Goal: Complete application form: Complete application form

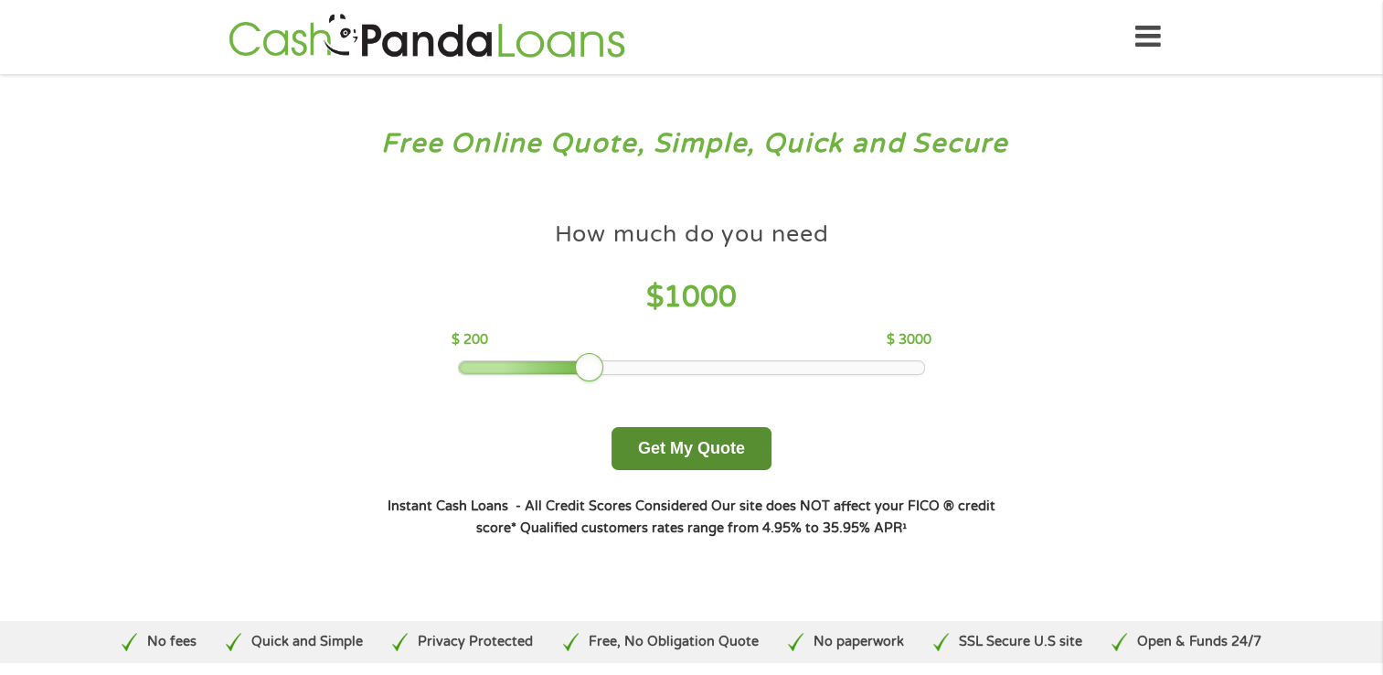
click at [691, 455] on button "Get My Quote" at bounding box center [691, 448] width 160 height 43
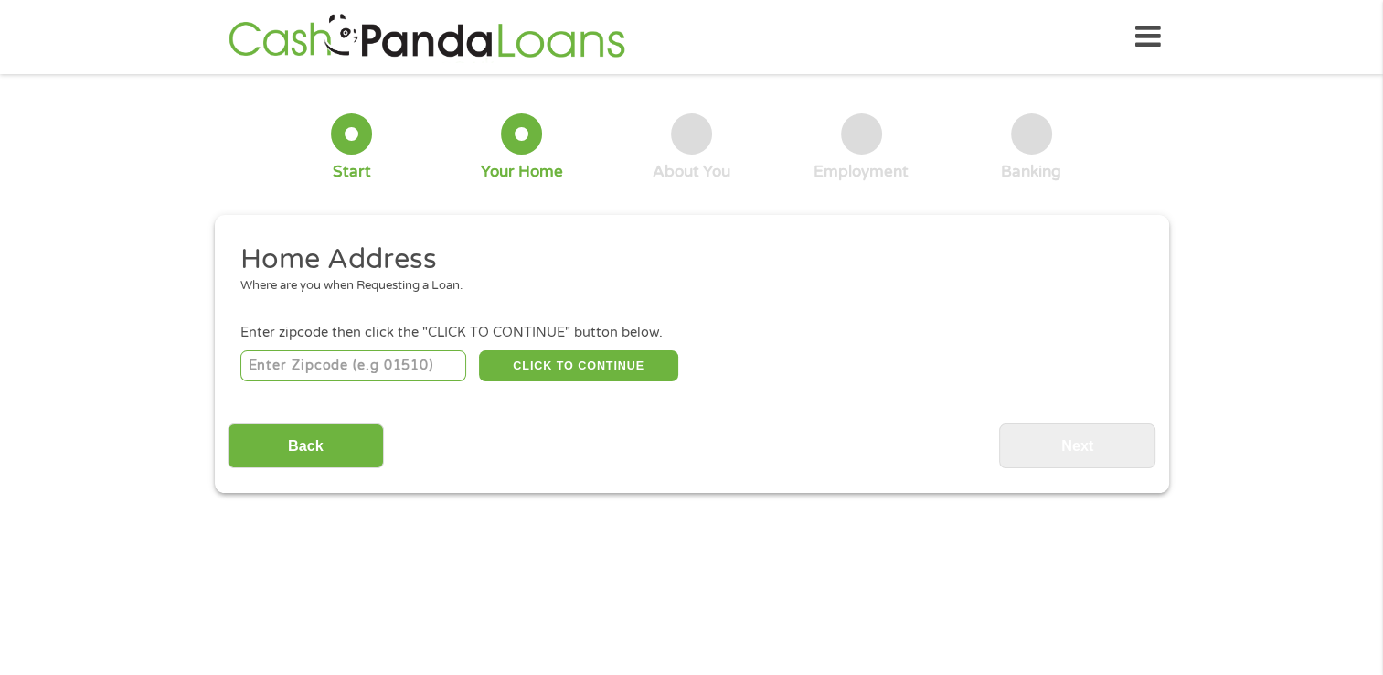
click at [329, 376] on input "number" at bounding box center [353, 365] width 226 height 31
type input "33165"
click at [589, 370] on button "CLICK TO CONTINUE" at bounding box center [578, 365] width 199 height 31
type input "33165"
type input "Miami"
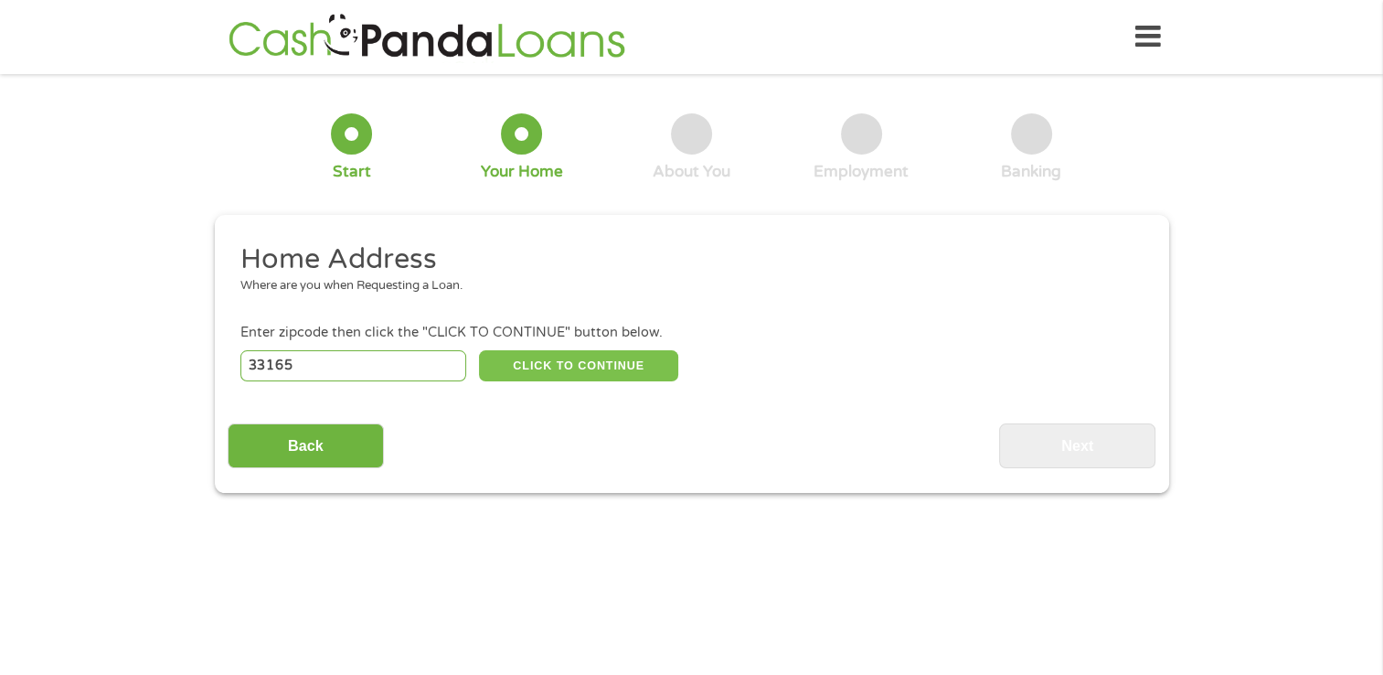
select select "Florida"
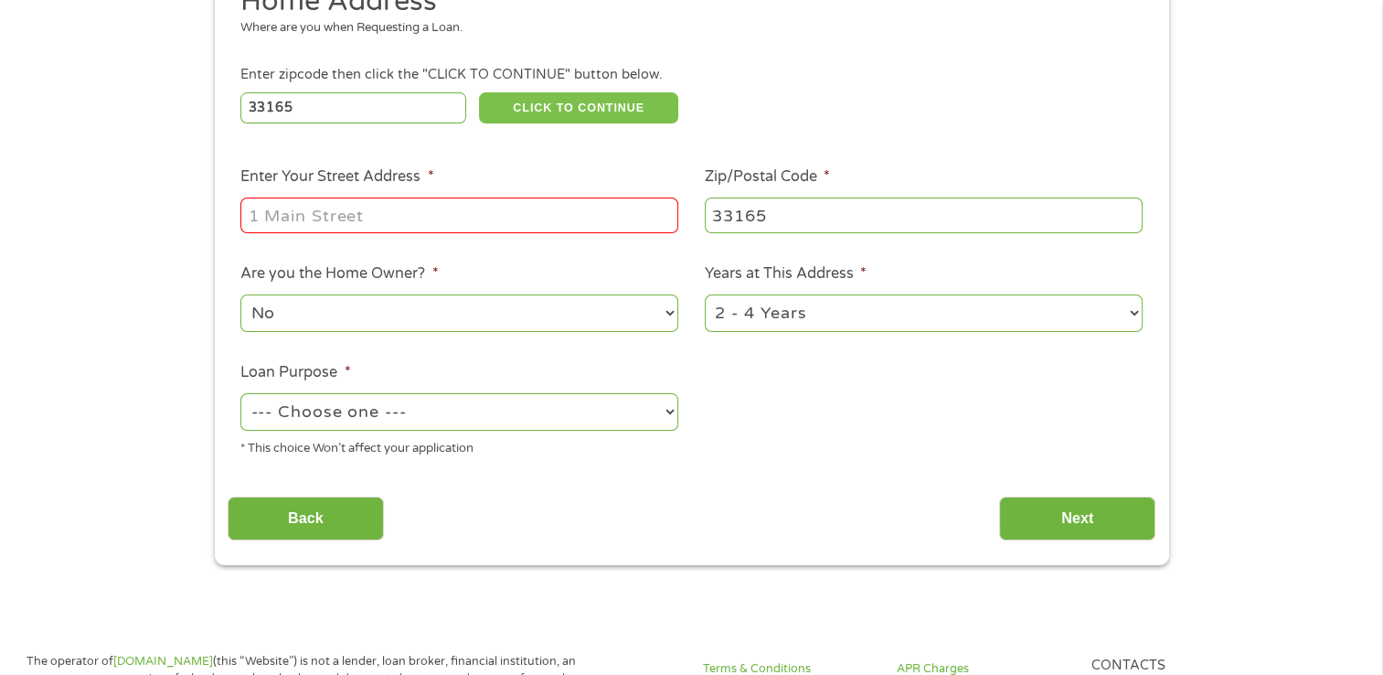
scroll to position [261, 0]
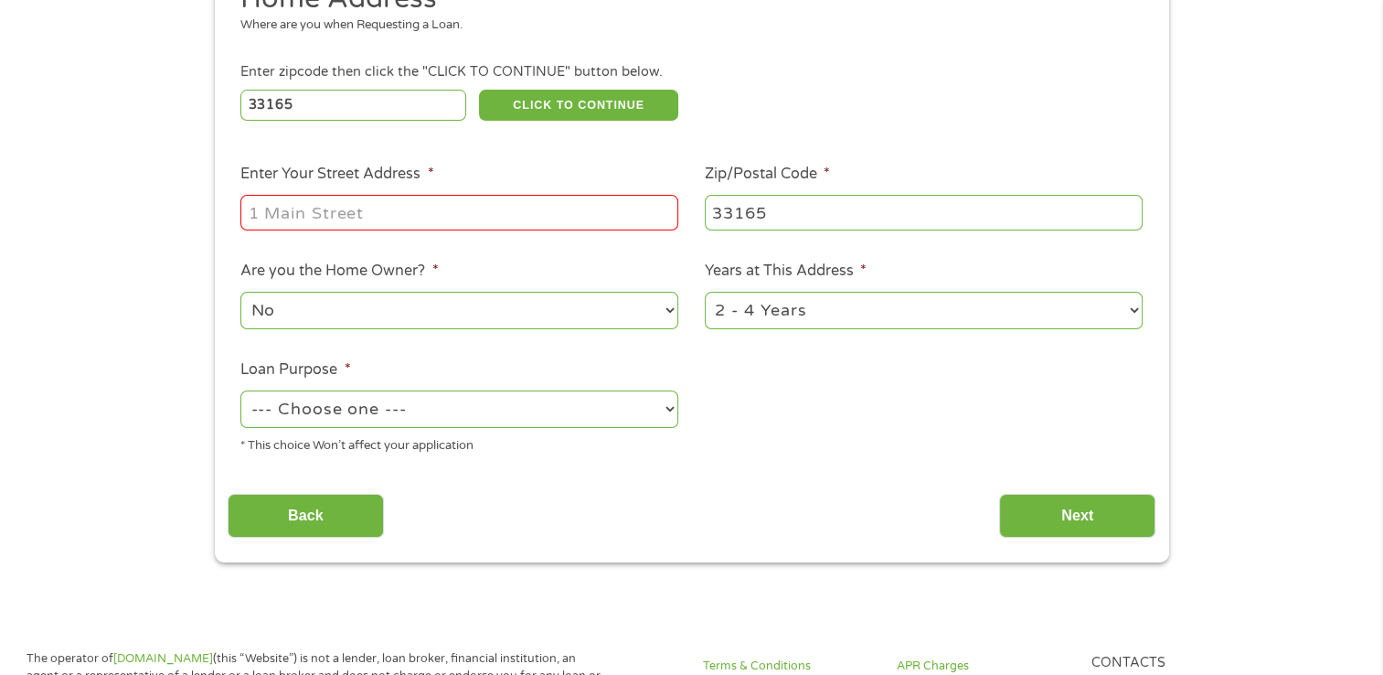
click at [269, 218] on input "Enter Your Street Address *" at bounding box center [459, 212] width 438 height 35
type input "9225 SW 43rd Ter"
click at [409, 320] on select "No Yes" at bounding box center [459, 310] width 438 height 37
select select "yes"
click at [240, 293] on select "No Yes" at bounding box center [459, 310] width 438 height 37
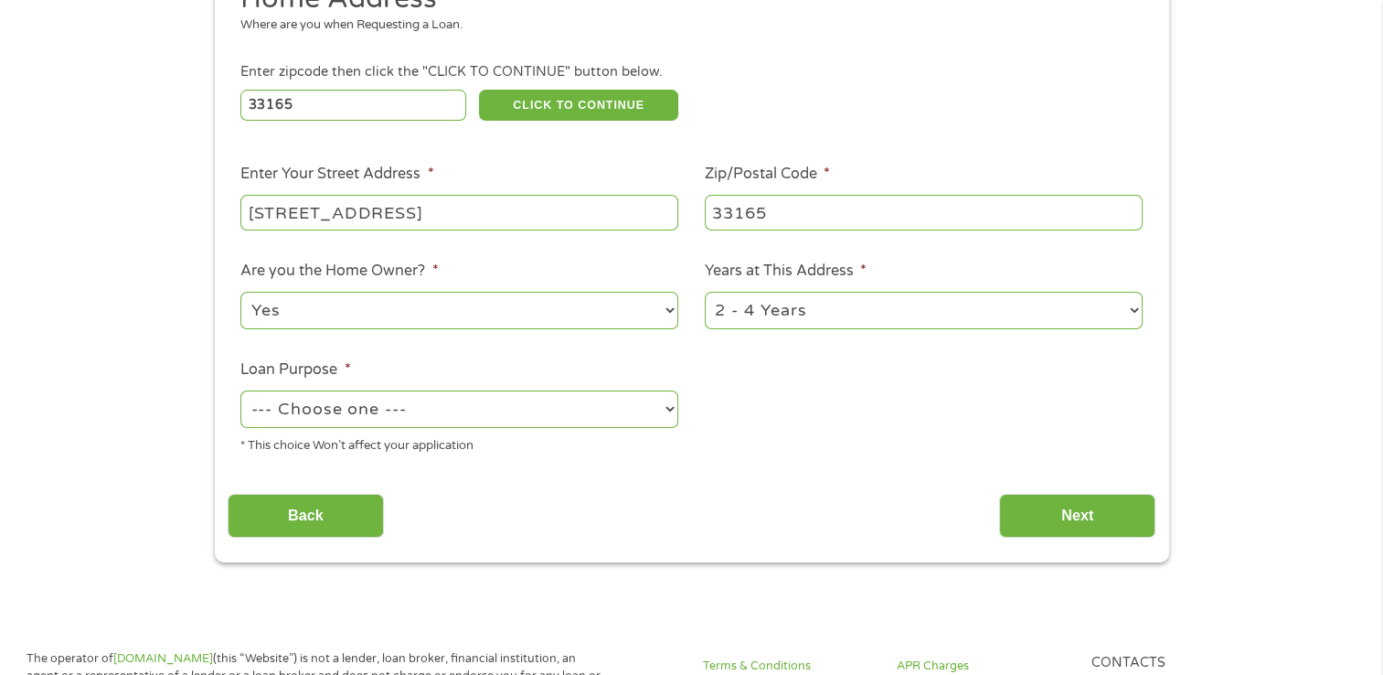
click at [950, 327] on select "1 Year or less 1 - 2 Years 2 - 4 Years Over 4 Years" at bounding box center [924, 310] width 438 height 37
select select "60months"
click at [705, 293] on select "1 Year or less 1 - 2 Years 2 - 4 Years Over 4 Years" at bounding box center [924, 310] width 438 height 37
click at [494, 408] on select "--- Choose one --- Pay Bills Debt Consolidation Home Improvement Major Purchase…" at bounding box center [459, 408] width 438 height 37
select select "shorttermcash"
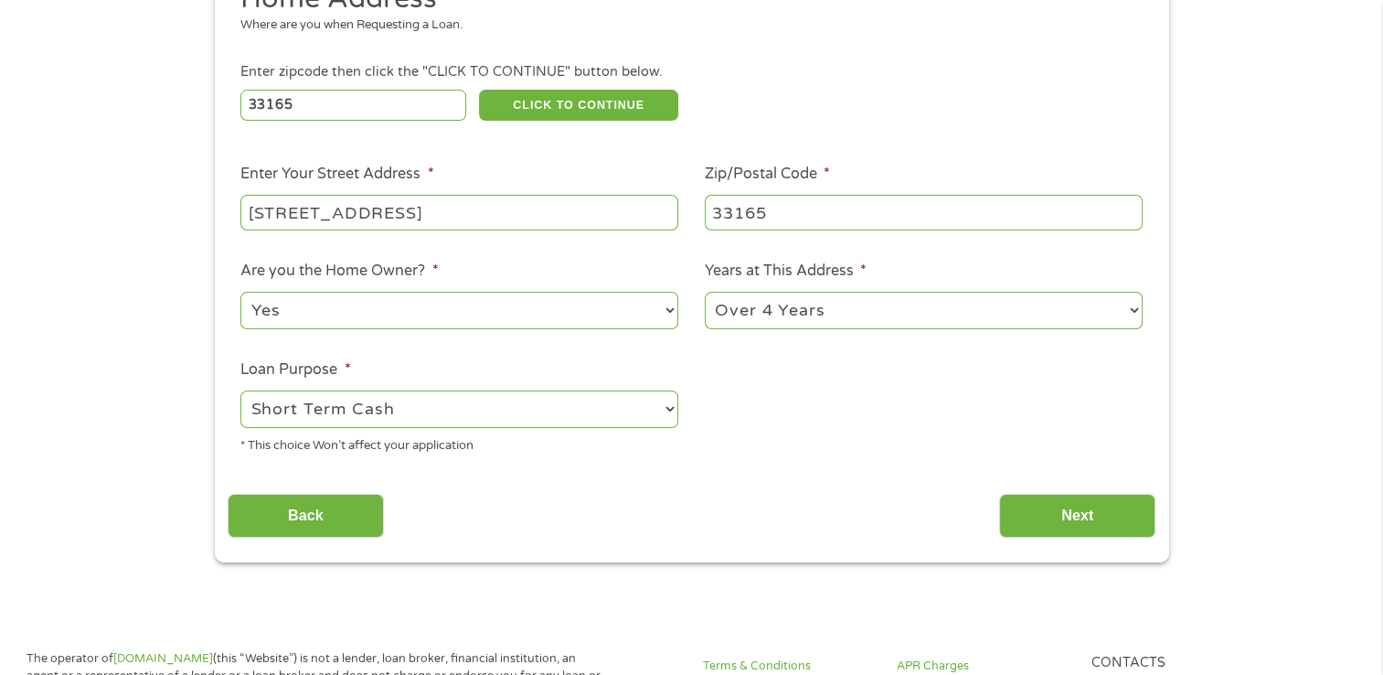
click at [240, 392] on select "--- Choose one --- Pay Bills Debt Consolidation Home Improvement Major Purchase…" at bounding box center [459, 408] width 438 height 37
click at [1079, 510] on input "Next" at bounding box center [1077, 516] width 156 height 45
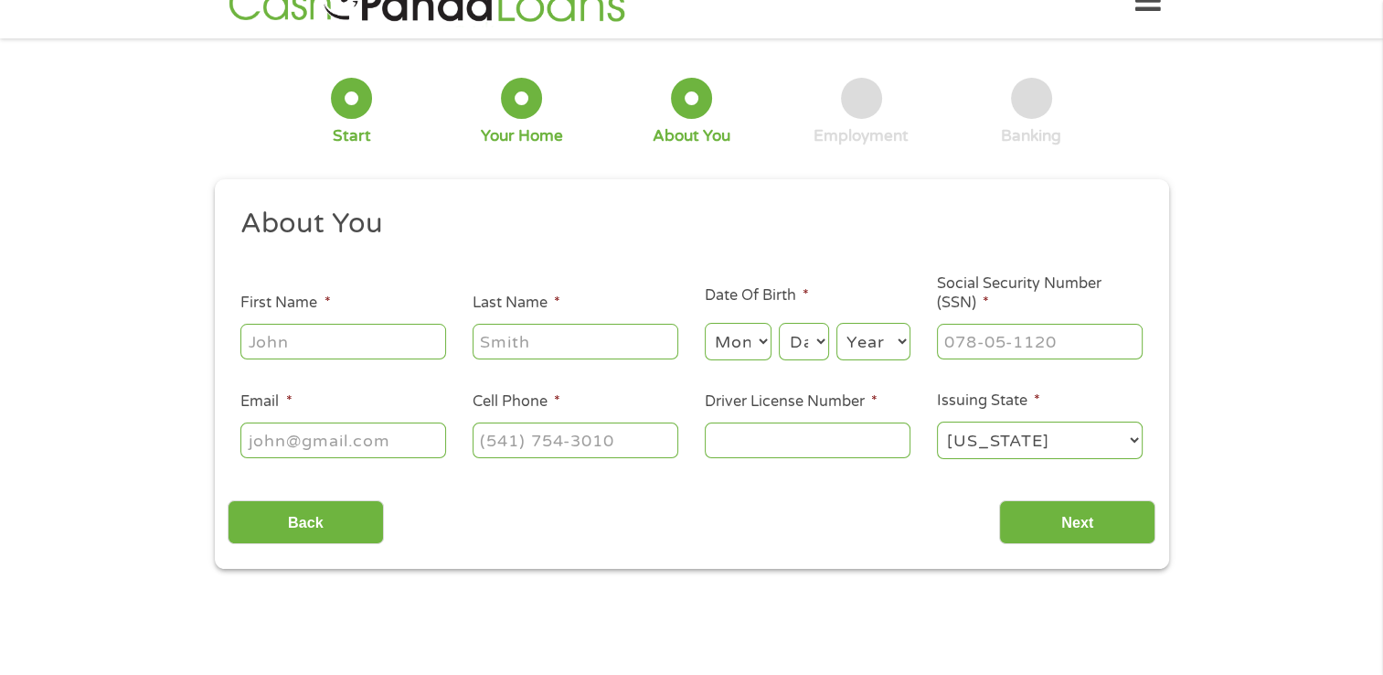
scroll to position [0, 0]
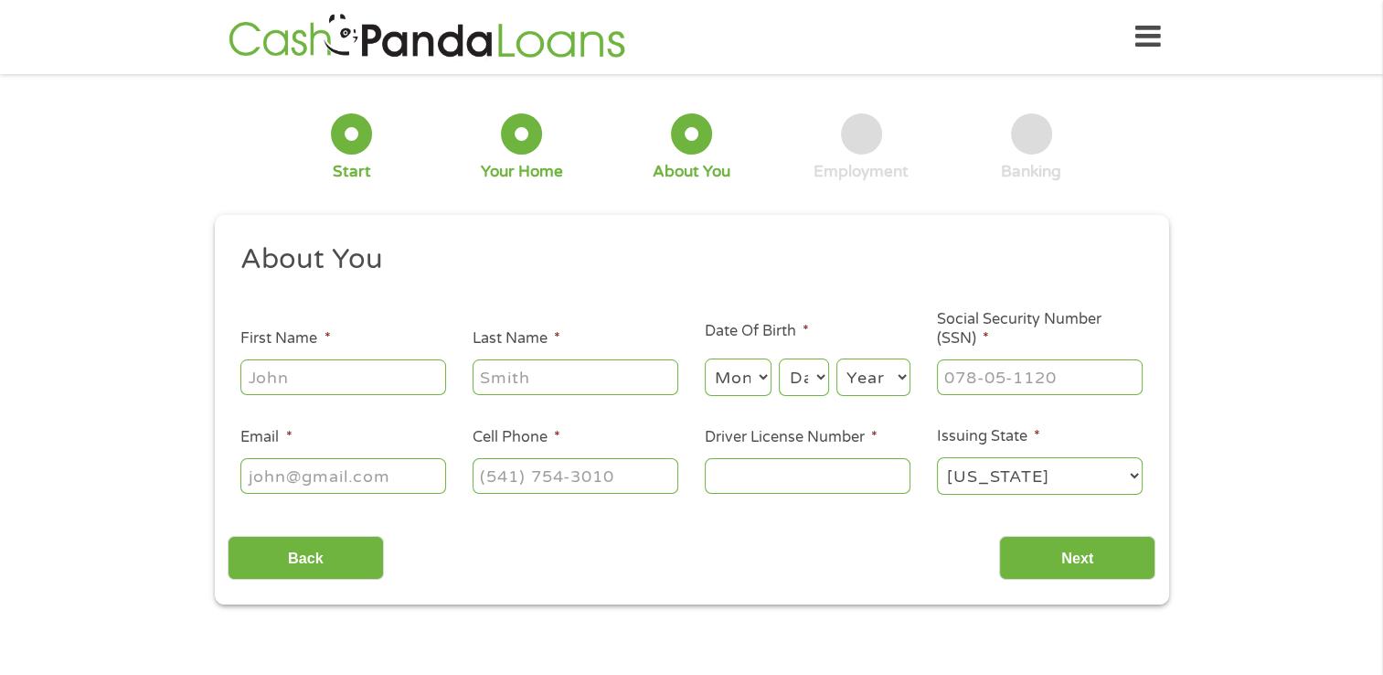
click at [402, 372] on input "First Name *" at bounding box center [343, 376] width 206 height 35
type input "Myriam"
type input "Martinez Aymerich"
select select "10"
select select "1930"
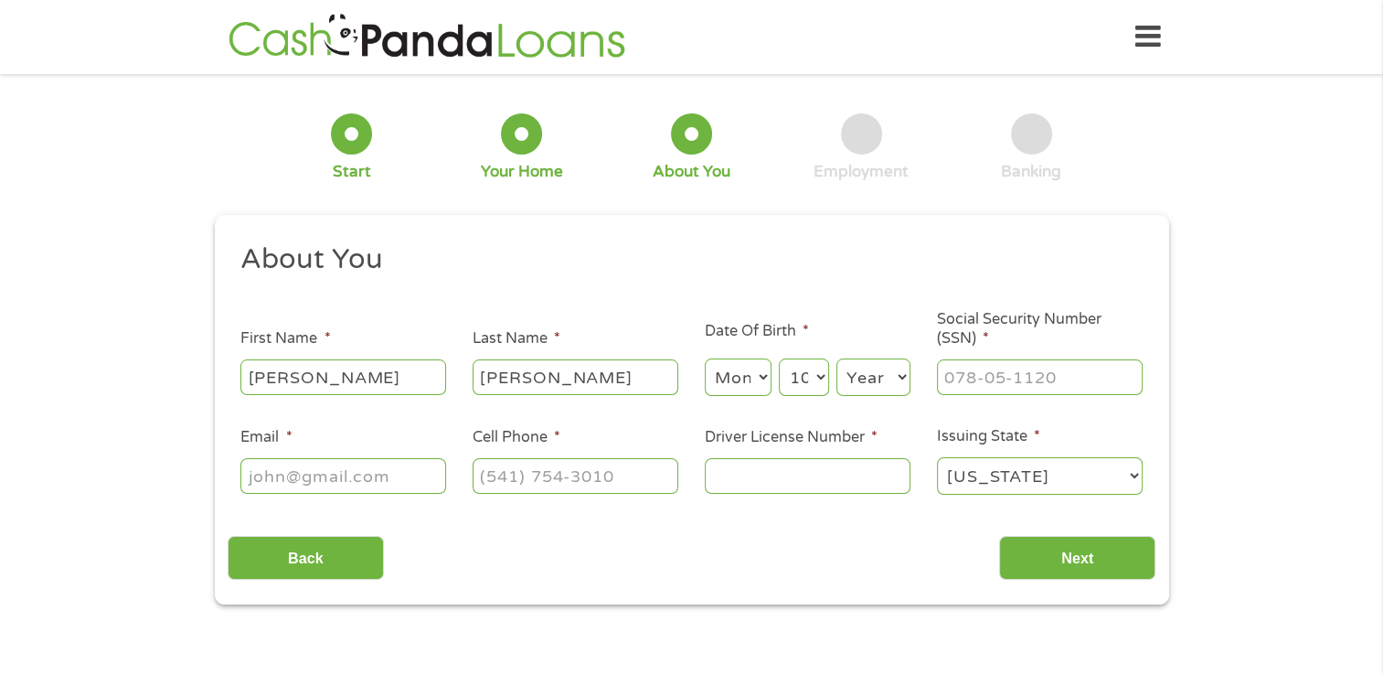
type input "myriam9225@yahoo.com"
type input "(786) 366-3871"
click at [762, 375] on select "Month 1 2 3 4 5 6 7 8 9 10 11 12" at bounding box center [738, 376] width 67 height 37
select select "8"
click at [705, 359] on select "Month 1 2 3 4 5 6 7 8 9 10 11 12" at bounding box center [738, 376] width 67 height 37
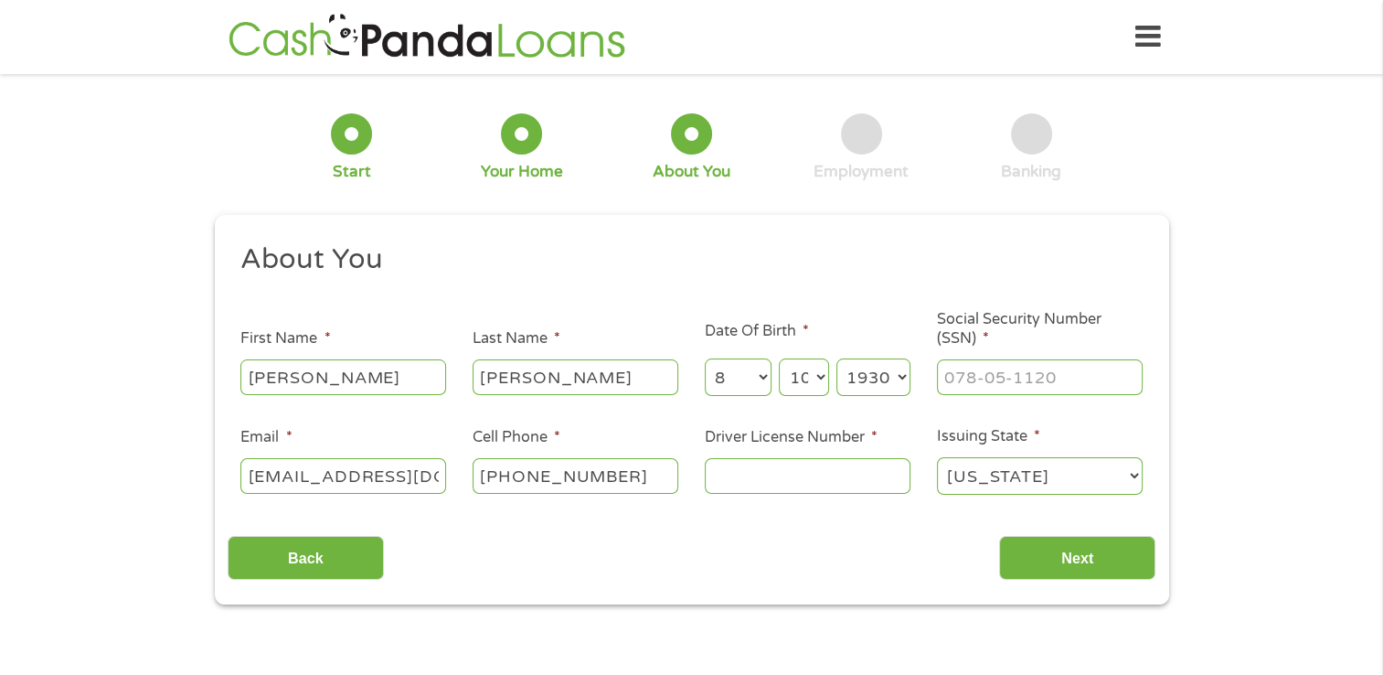
click at [818, 371] on select "Day 1 2 3 4 5 6 7 8 9 10 11 12 13 14 15 16 17 18 19 20 21 22 23 24 25 26 27 28 …" at bounding box center [803, 376] width 49 height 37
select select "30"
click at [779, 359] on select "Day 1 2 3 4 5 6 7 8 9 10 11 12 13 14 15 16 17 18 19 20 21 22 23 24 25 26 27 28 …" at bounding box center [803, 376] width 49 height 37
click at [908, 377] on select "Year 2007 2006 2005 2004 2003 2002 2001 2000 1999 1998 1997 1996 1995 1994 1993…" at bounding box center [873, 376] width 74 height 37
select select "1961"
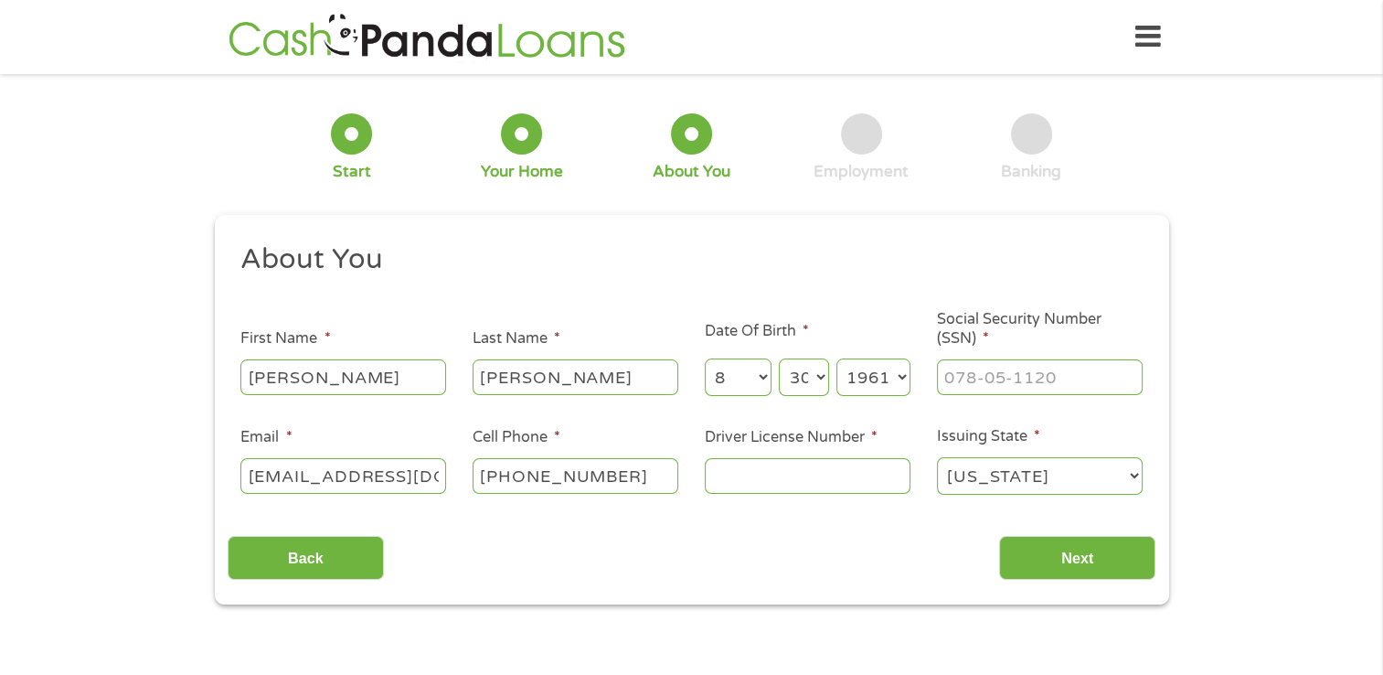
click at [836, 359] on select "Year 2007 2006 2005 2004 2003 2002 2001 2000 1999 1998 1997 1996 1995 1994 1993…" at bounding box center [873, 376] width 74 height 37
click at [944, 374] on input "___-__-____" at bounding box center [1040, 376] width 206 height 35
type input "266-65-0653"
drag, startPoint x: 250, startPoint y: 473, endPoint x: 537, endPoint y: 470, distance: 287.9
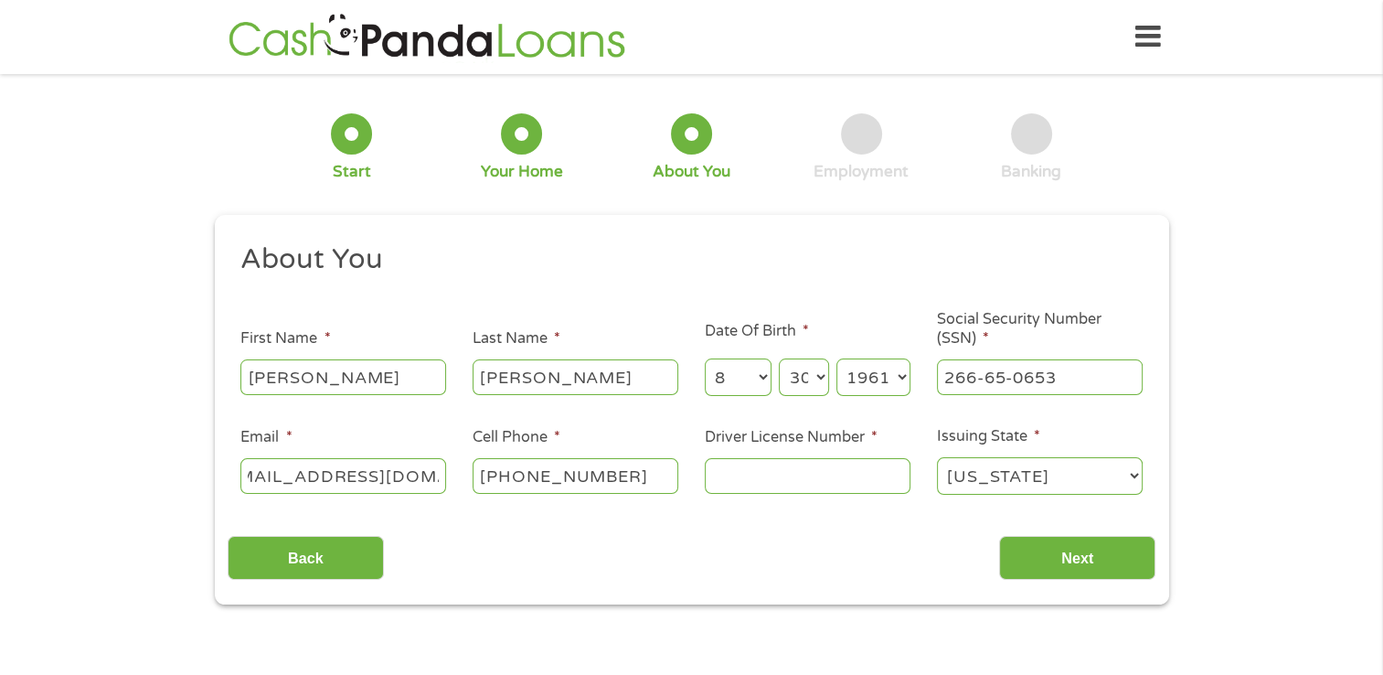
click at [537, 470] on ul "About You This field is hidden when viewing the form Title * --- Choose one ---…" at bounding box center [692, 376] width 928 height 270
type input "abuelamyriam9225@gmail.com"
click at [742, 481] on input "Driver License Number *" at bounding box center [808, 475] width 206 height 35
type input "M635540618100"
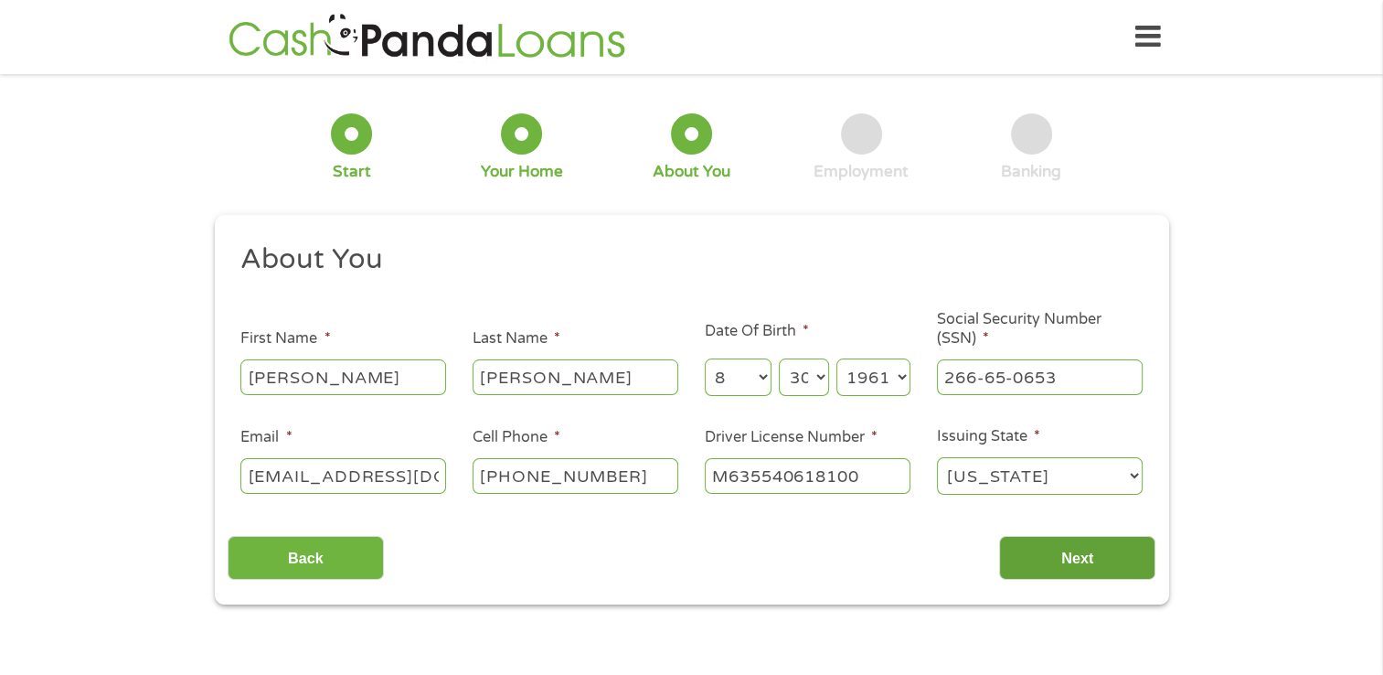
click at [1114, 563] on input "Next" at bounding box center [1077, 558] width 156 height 45
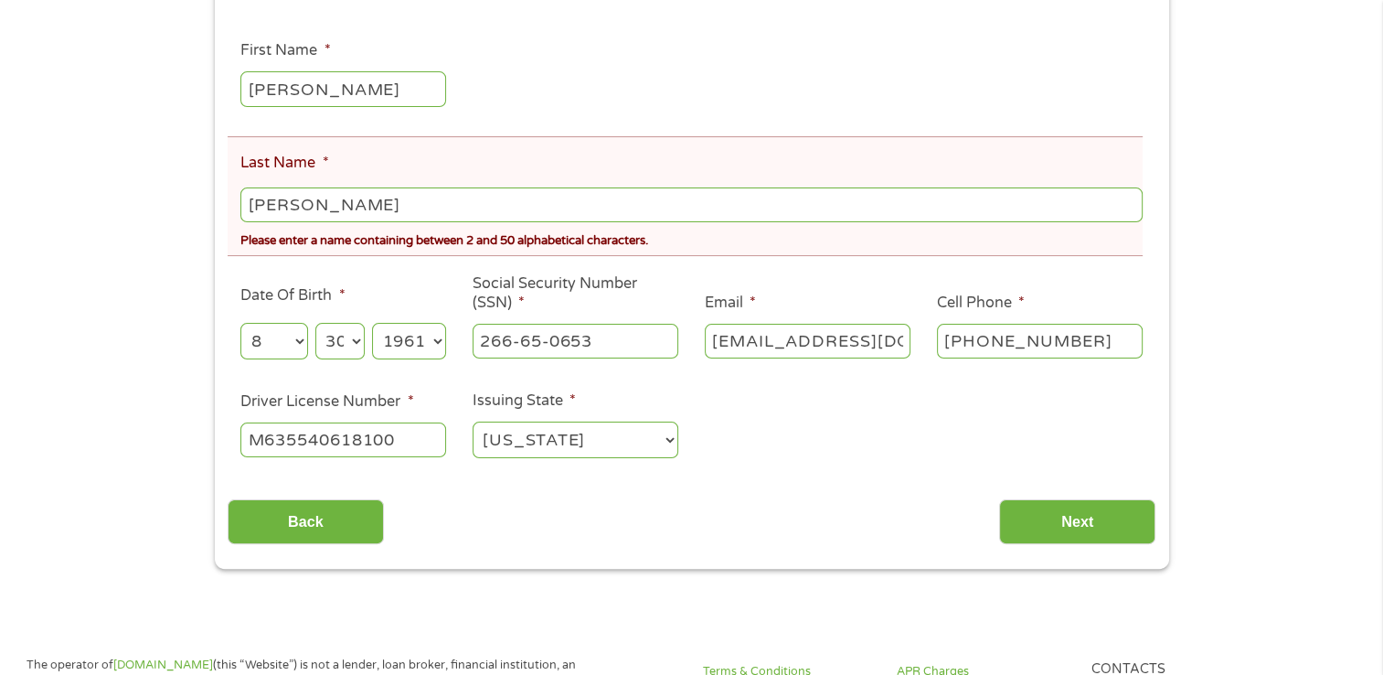
scroll to position [347, 0]
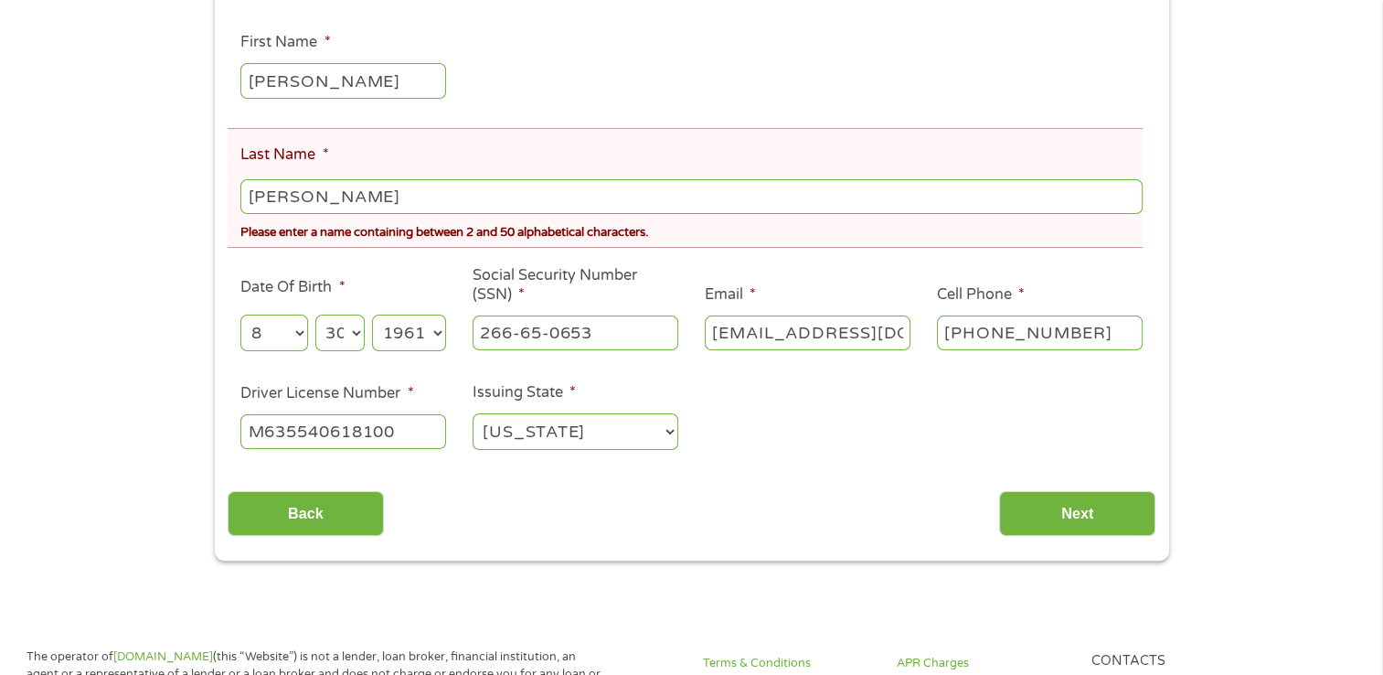
click at [330, 192] on input "Martinez Aymerich" at bounding box center [690, 196] width 901 height 35
type input "MartinezAymerich"
click at [1256, 271] on div "There was a problem with your submission. Please review the fields below. 1 Sta…" at bounding box center [691, 149] width 1383 height 821
click at [1074, 515] on input "Next" at bounding box center [1077, 513] width 156 height 45
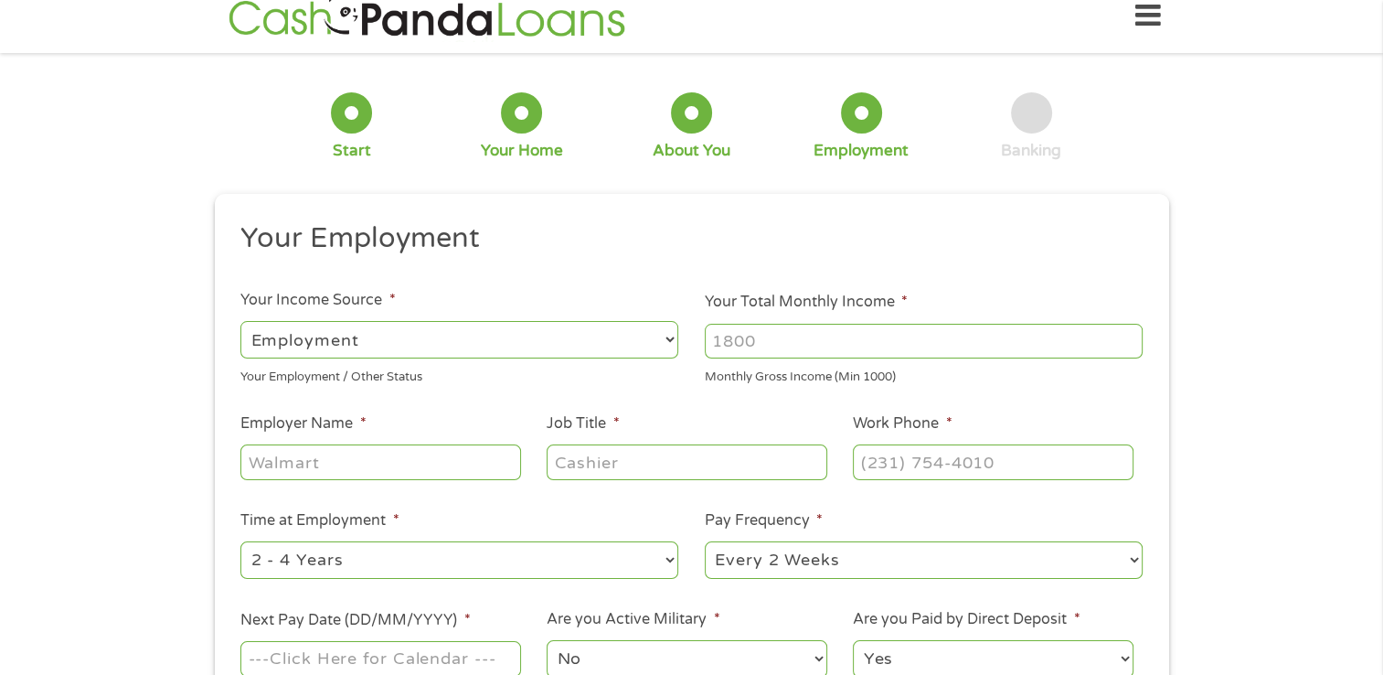
scroll to position [0, 0]
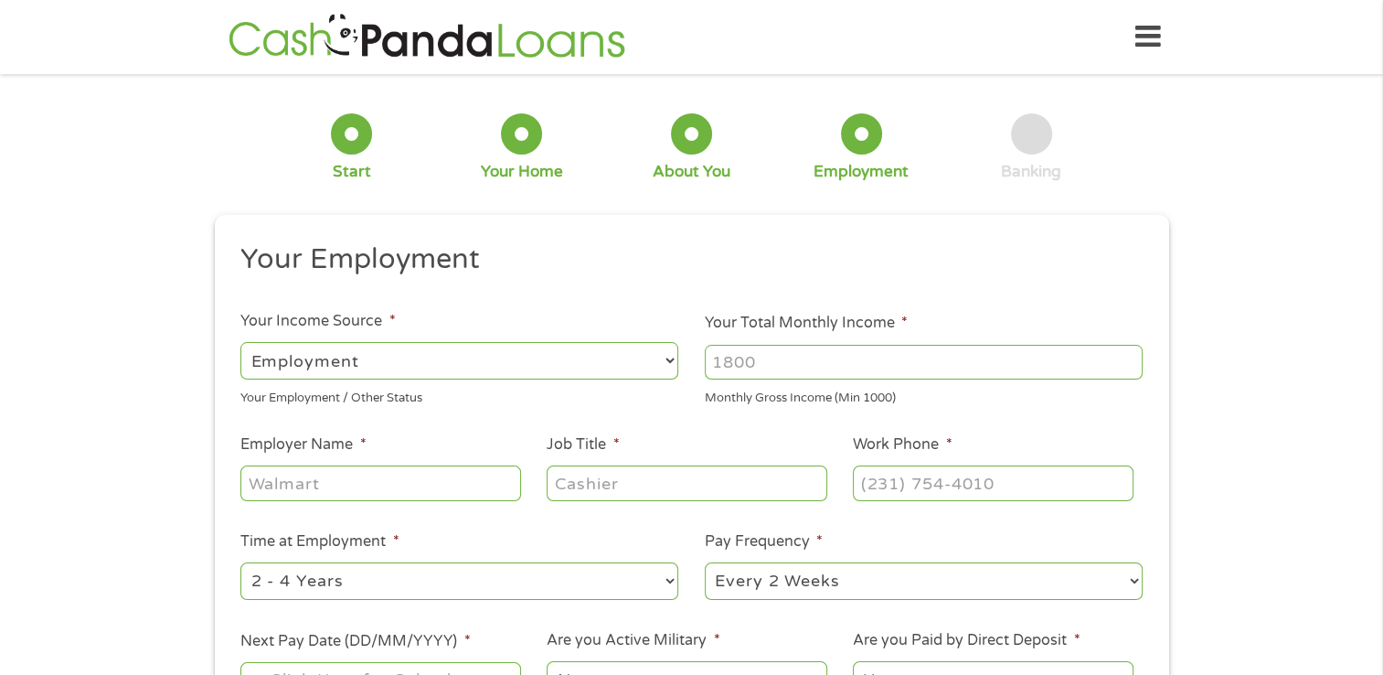
click at [906, 360] on input "Your Total Monthly Income *" at bounding box center [924, 362] width 438 height 35
type input "3000"
click at [440, 499] on input "Employer Name *" at bounding box center [380, 482] width 280 height 35
type input "Molina"
click at [549, 469] on input "Job Title *" at bounding box center [687, 482] width 280 height 35
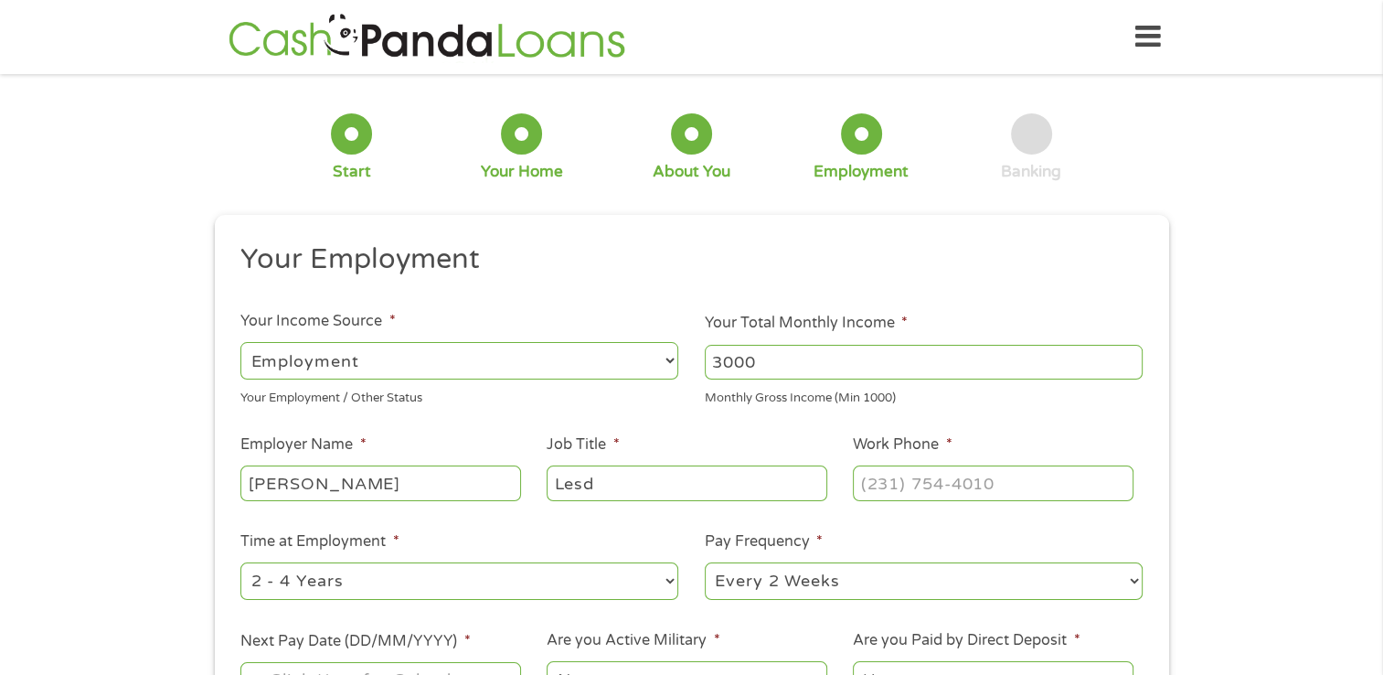
drag, startPoint x: 629, startPoint y: 479, endPoint x: 491, endPoint y: 493, distance: 138.7
click at [491, 493] on ul "Your Employment Your Income Source * --- Choose one --- Employment Self Employe…" at bounding box center [692, 477] width 928 height 473
type input "Lead Customer Service"
click at [874, 485] on input "(___) ___-____" at bounding box center [993, 482] width 280 height 35
type input "(888) 665-4621"
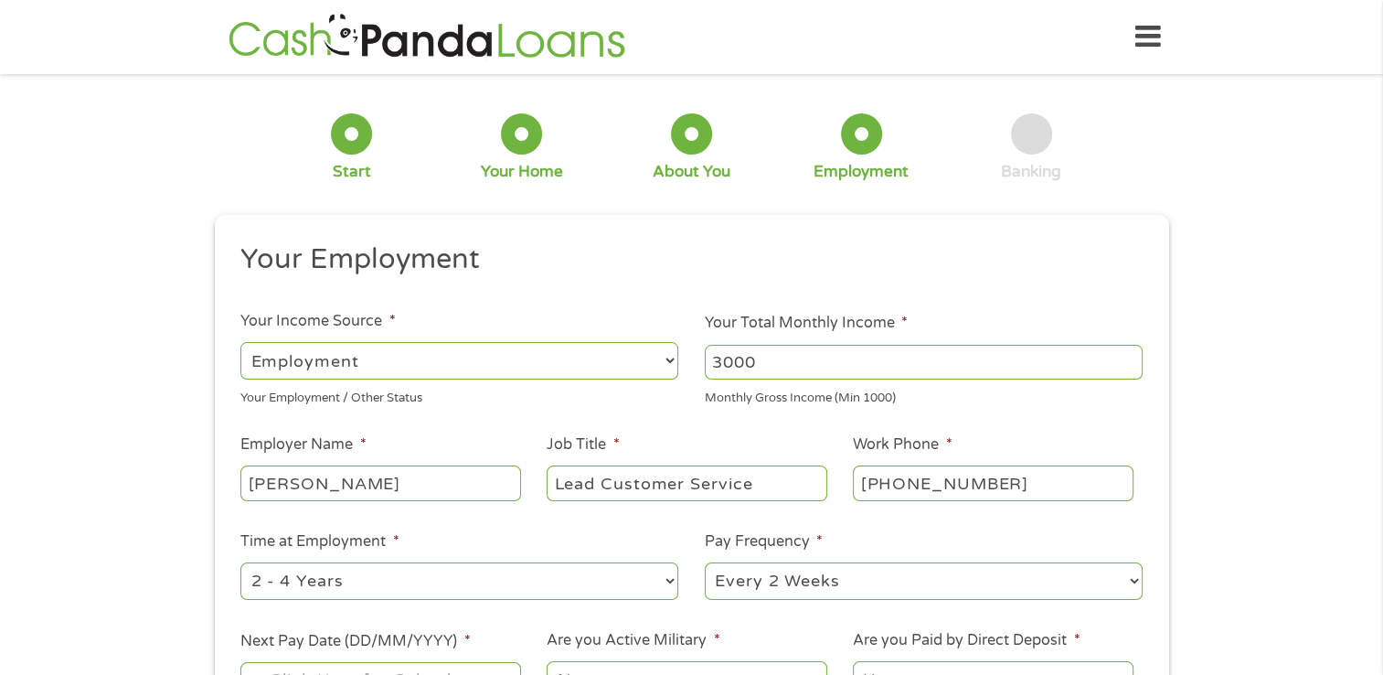
click at [670, 581] on select "--- Choose one --- 1 Year or less 1 - 2 Years 2 - 4 Years Over 4 Years" at bounding box center [459, 580] width 438 height 37
select select "60months"
click at [240, 563] on select "--- Choose one --- 1 Year or less 1 - 2 Years 2 - 4 Years Over 4 Years" at bounding box center [459, 580] width 438 height 37
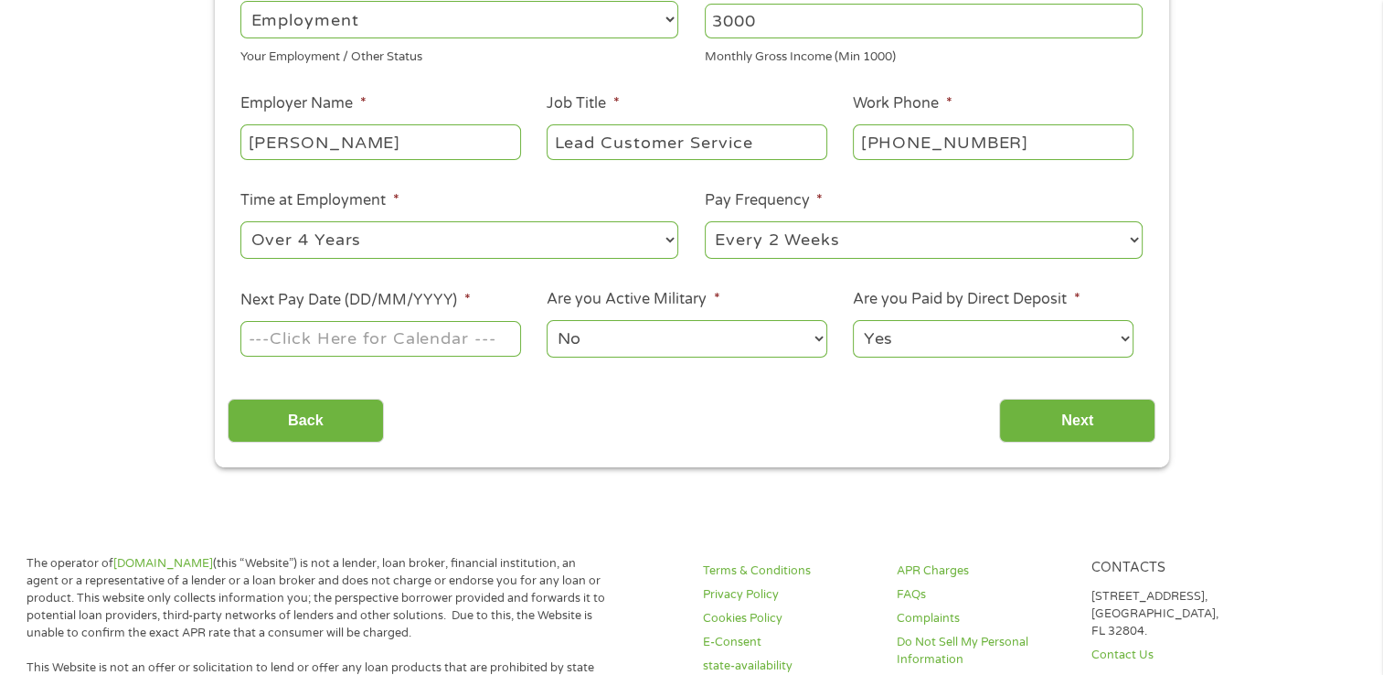
scroll to position [348, 0]
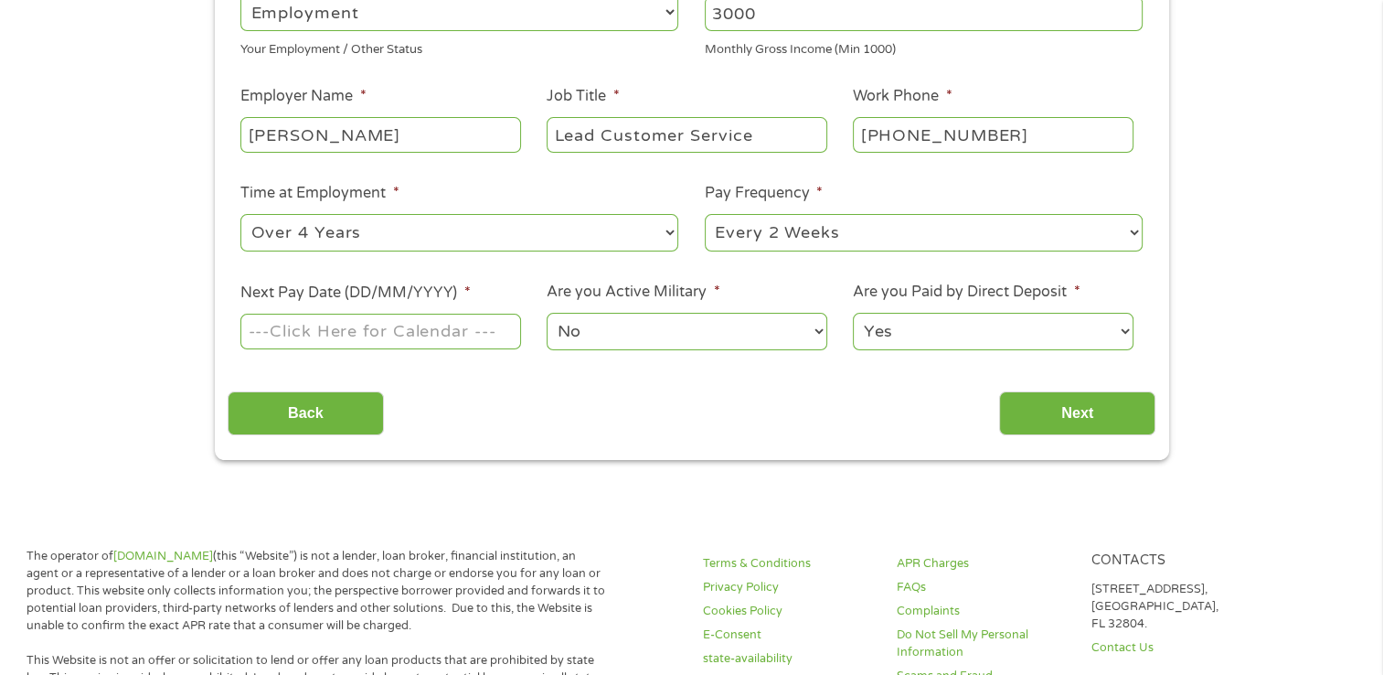
click at [332, 331] on input "Next Pay Date (DD/MM/YYYY) *" at bounding box center [380, 331] width 280 height 35
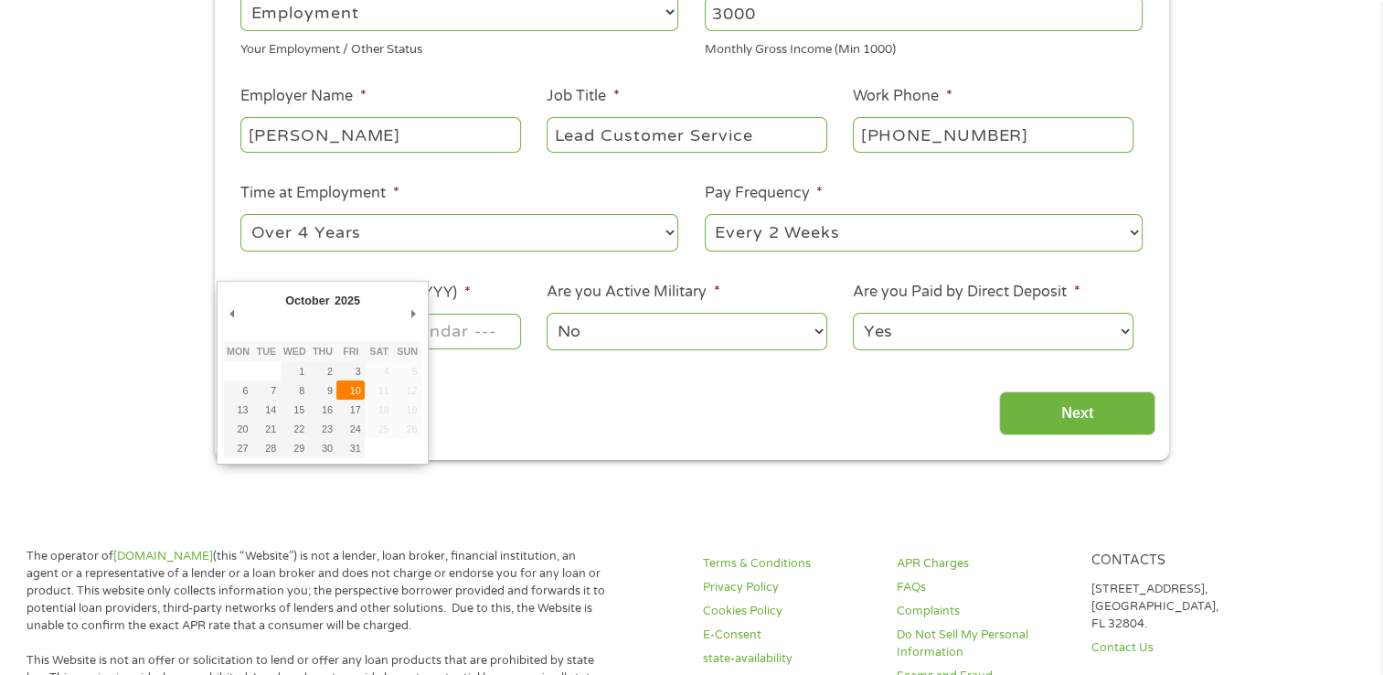
type input "10/10/2025"
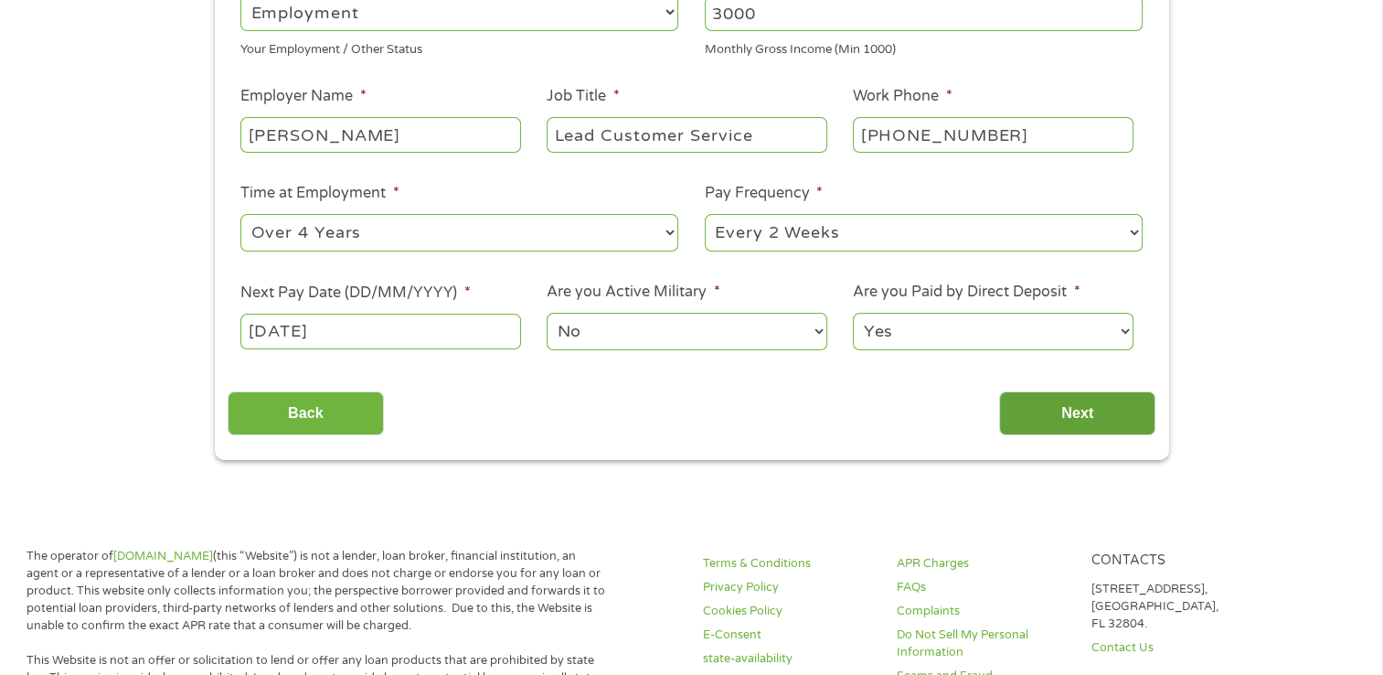
click at [1091, 408] on input "Next" at bounding box center [1077, 413] width 156 height 45
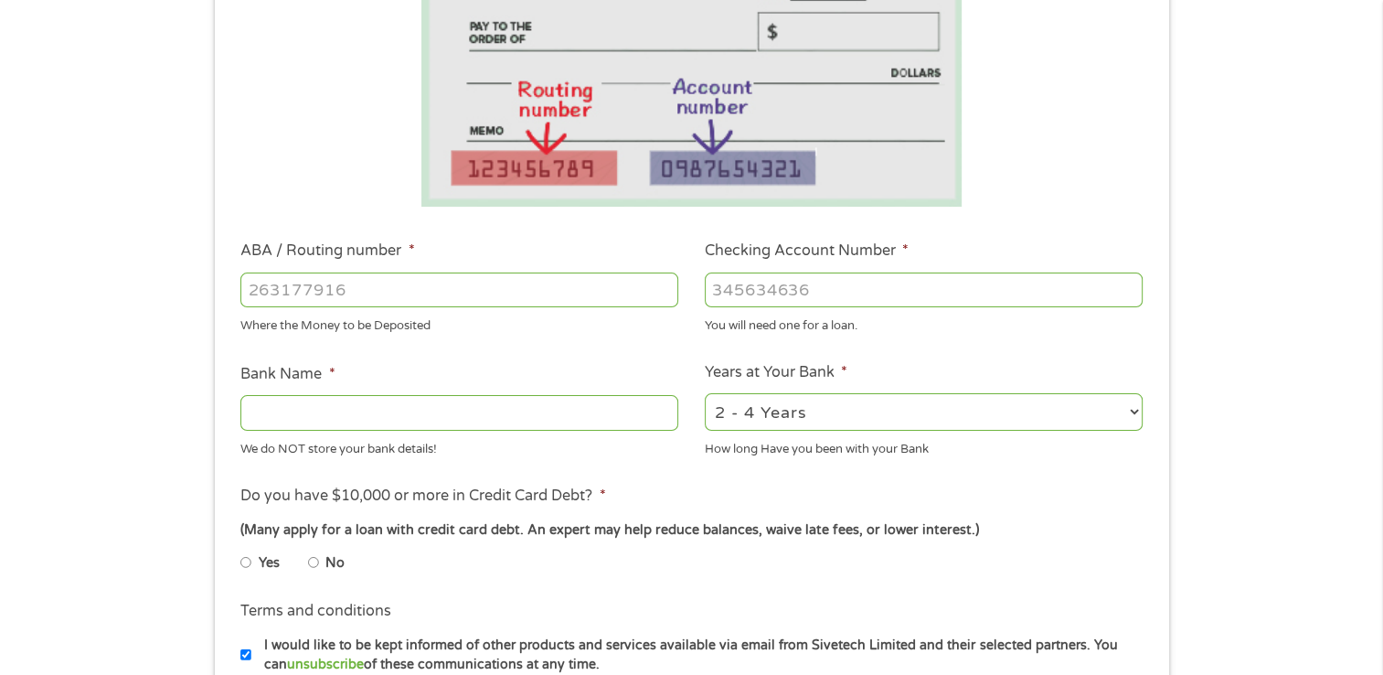
scroll to position [368, 0]
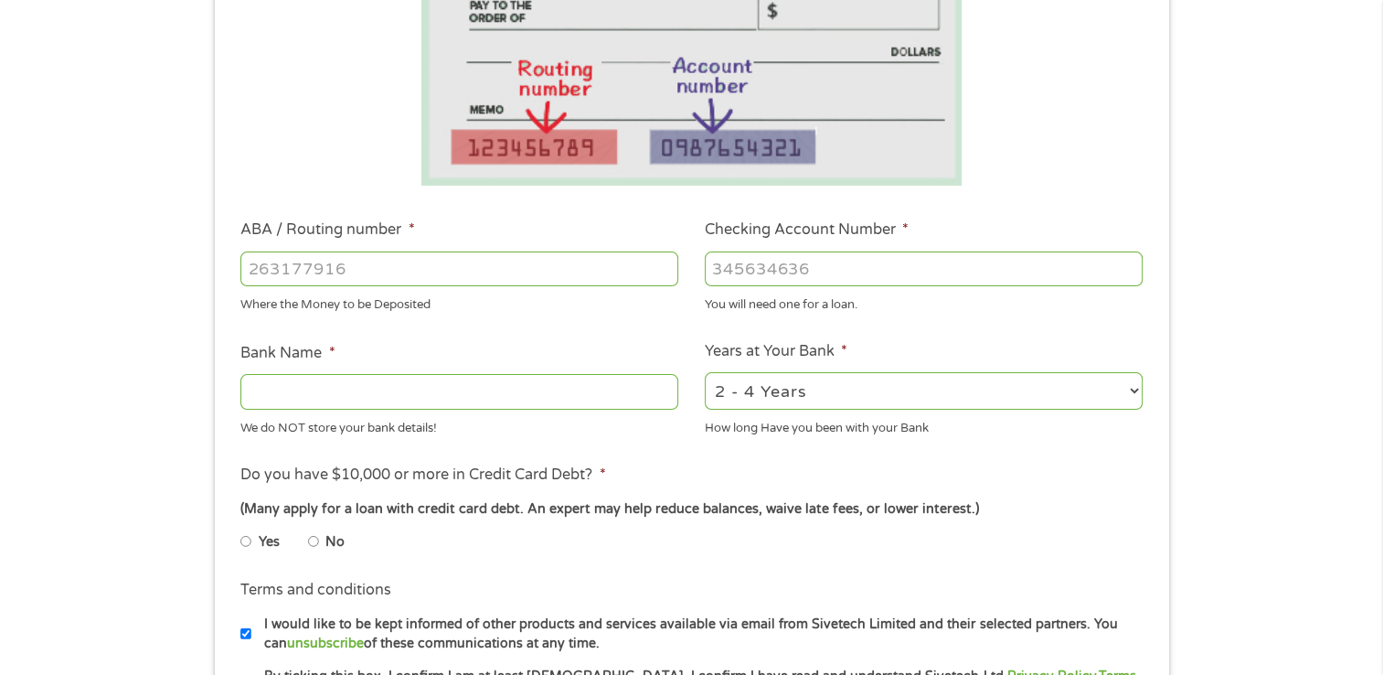
click at [244, 268] on input "ABA / Routing number *" at bounding box center [459, 268] width 438 height 35
type input "267084131"
type input "JP MORGAN CHASE BANK NA"
type input "267084131"
click at [753, 222] on label "Checking Account Number *" at bounding box center [807, 229] width 204 height 19
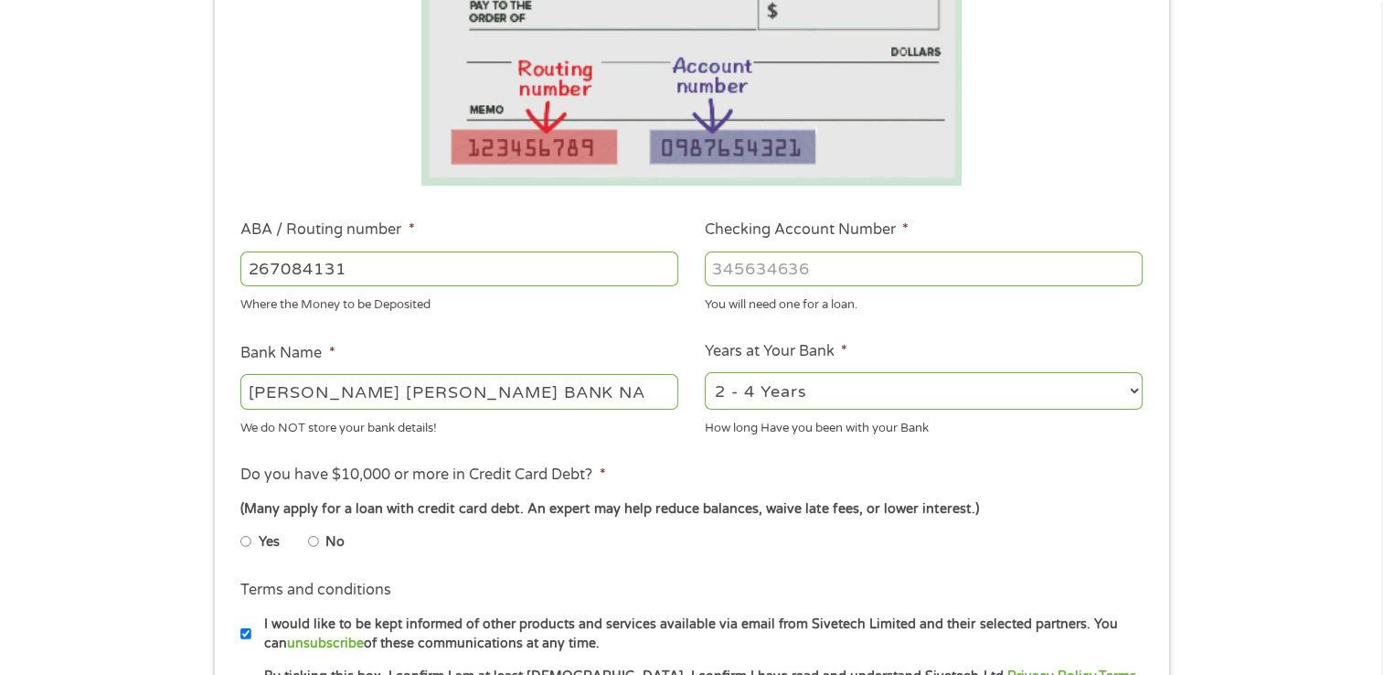
click at [753, 251] on input "Checking Account Number *" at bounding box center [924, 268] width 438 height 35
type input "2900314001"
click at [319, 544] on li "No" at bounding box center [341, 542] width 66 height 36
click at [309, 543] on input "No" at bounding box center [313, 540] width 11 height 29
radio input "true"
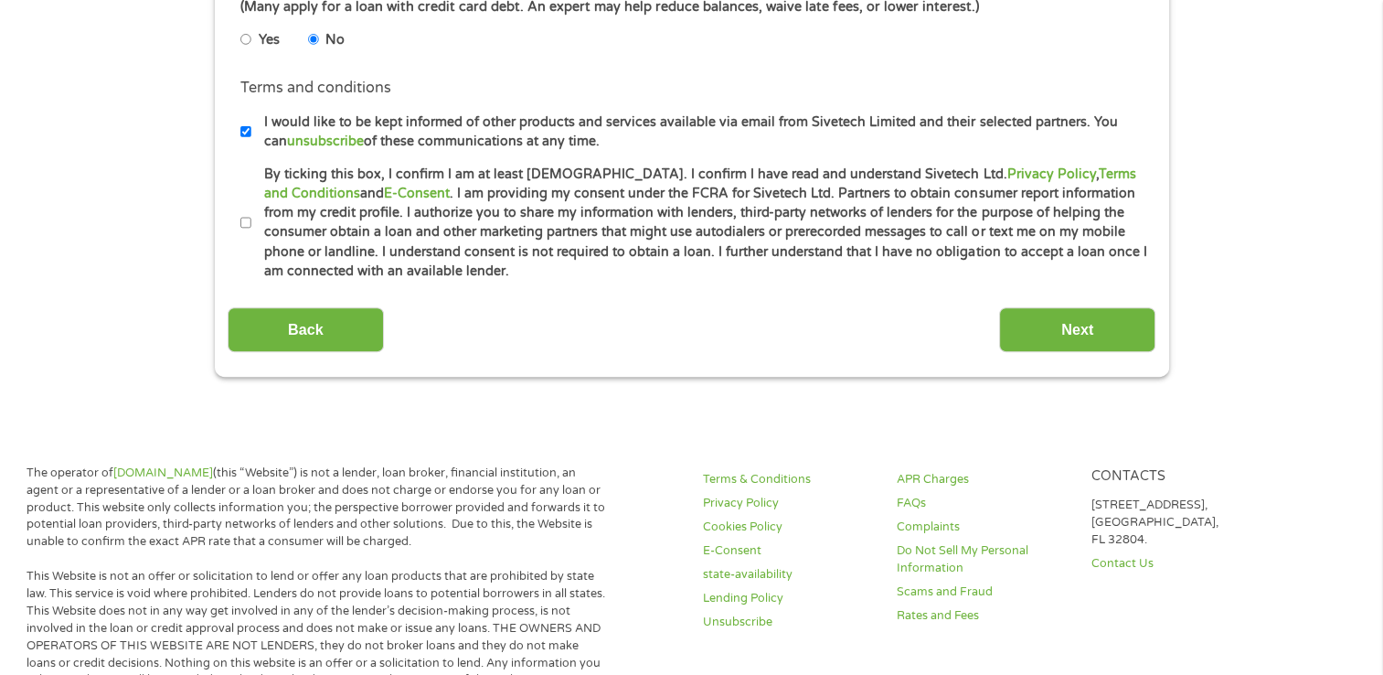
scroll to position [873, 0]
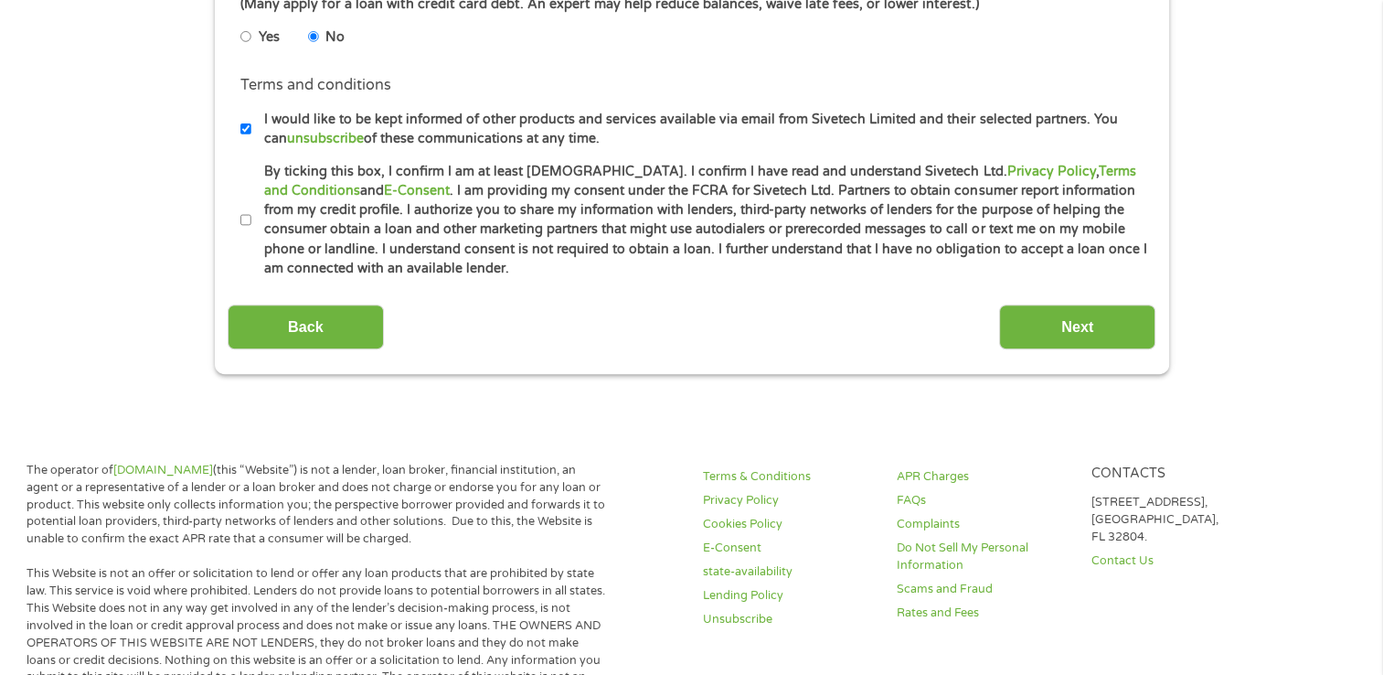
click at [246, 220] on input "By ticking this box, I confirm I am at least 18 years old. I confirm I have rea…" at bounding box center [245, 220] width 11 height 29
checkbox input "true"
click at [1105, 317] on input "Next" at bounding box center [1077, 326] width 156 height 45
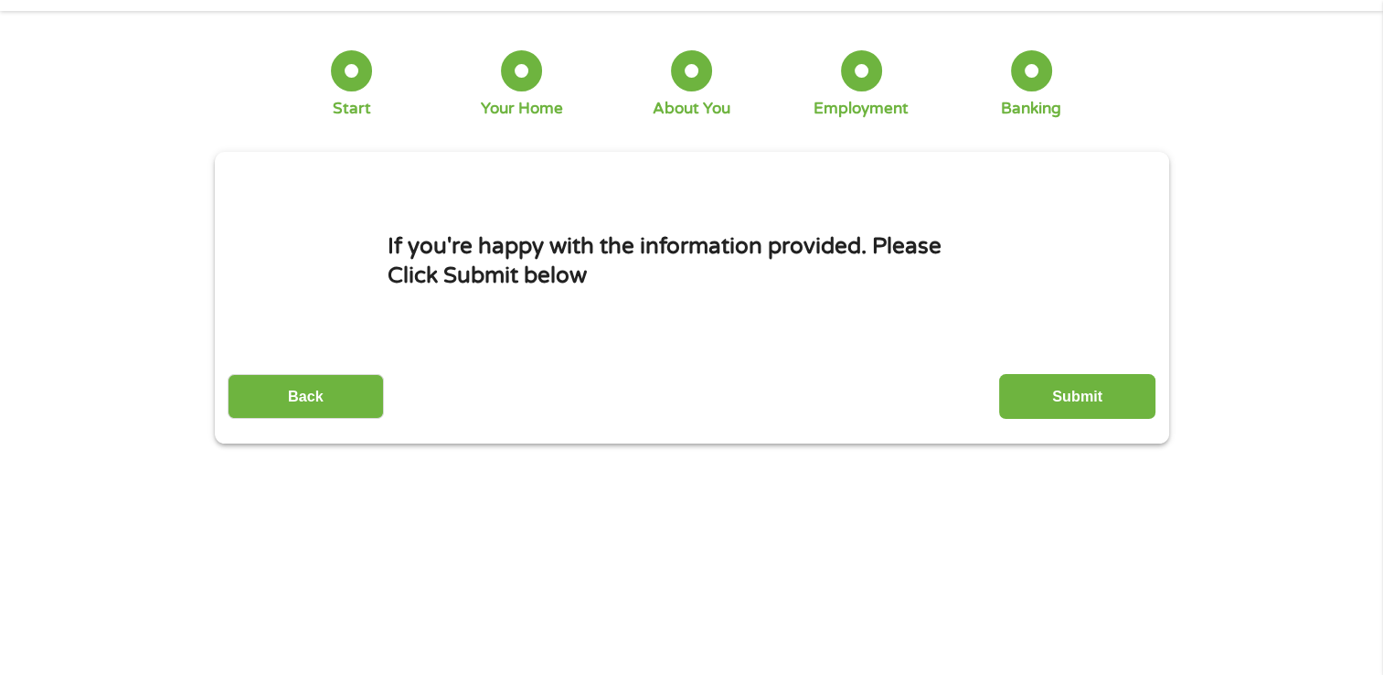
scroll to position [0, 0]
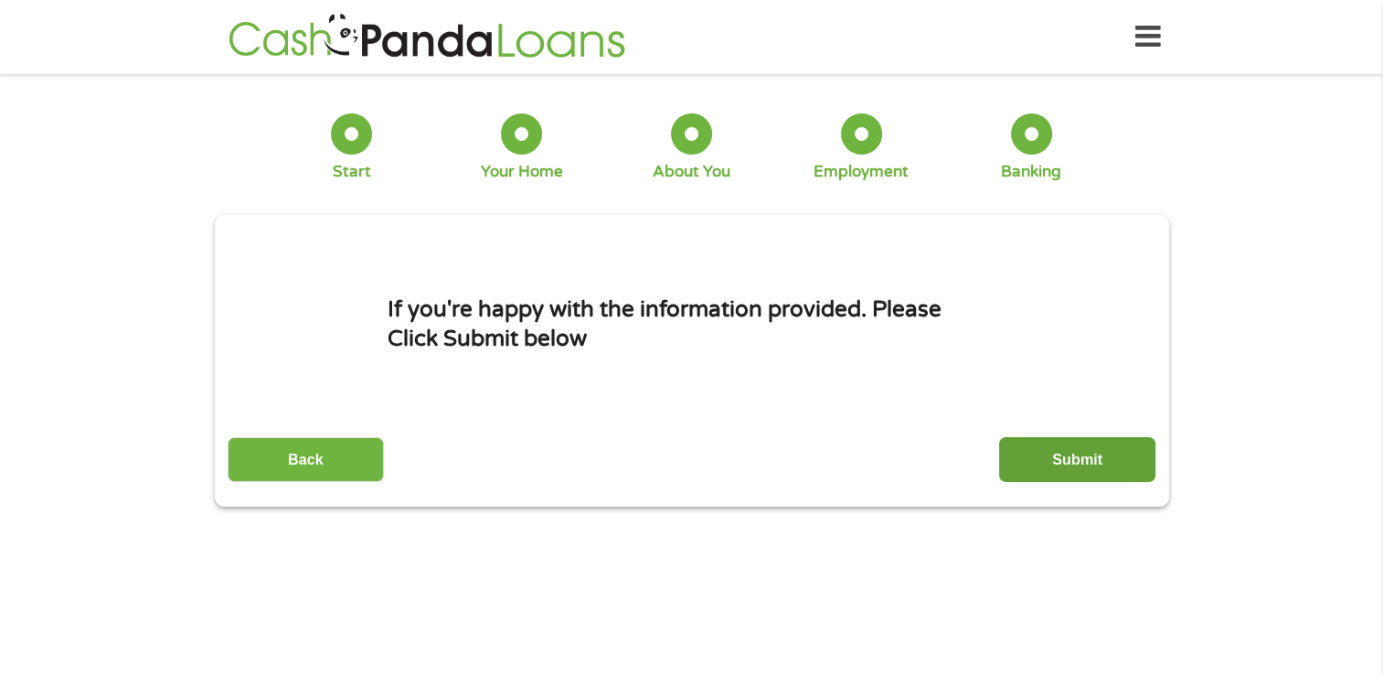
click at [1090, 452] on input "Submit" at bounding box center [1077, 459] width 156 height 45
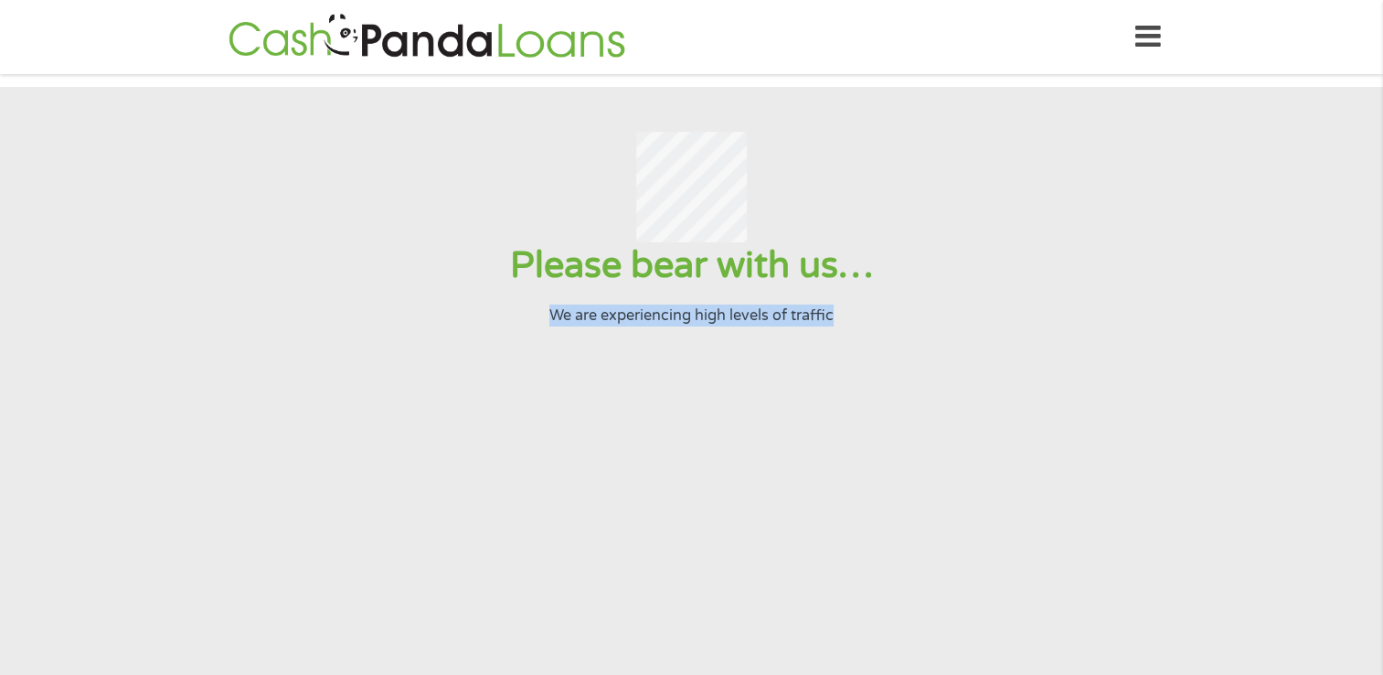
drag, startPoint x: 1226, startPoint y: 313, endPoint x: 1104, endPoint y: 305, distance: 121.8
click at [1104, 305] on div "Please bear with us… We are experiencing high levels of traffic" at bounding box center [691, 284] width 1338 height 84
